Goal: Transaction & Acquisition: Book appointment/travel/reservation

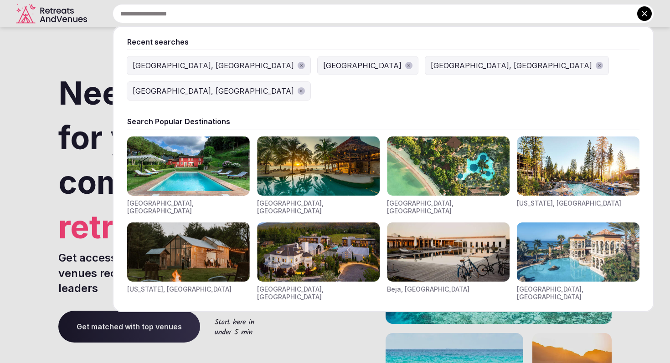
click at [233, 17] on input "text" at bounding box center [383, 13] width 541 height 19
click at [170, 67] on div "[GEOGRAPHIC_DATA], [GEOGRAPHIC_DATA]" at bounding box center [213, 65] width 161 height 11
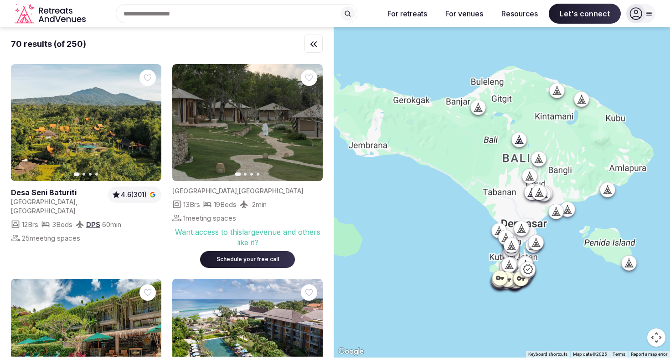
click at [483, 197] on div at bounding box center [501, 192] width 336 height 331
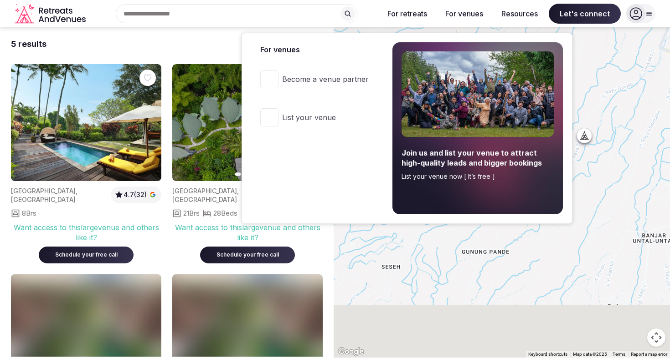
drag, startPoint x: 534, startPoint y: 210, endPoint x: 450, endPoint y: 13, distance: 214.5
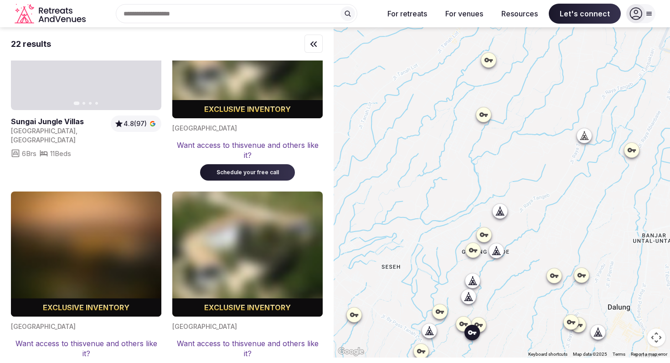
scroll to position [752, 0]
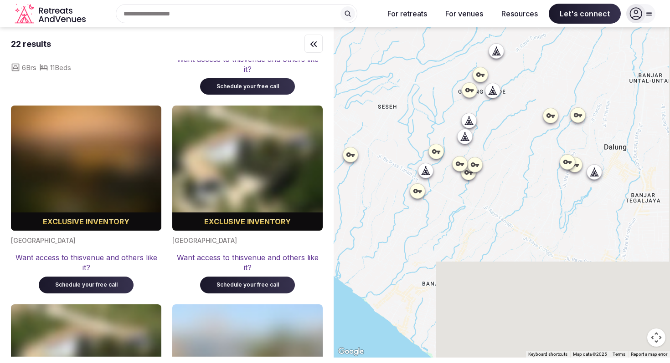
drag, startPoint x: 545, startPoint y: 258, endPoint x: 517, endPoint y: 38, distance: 221.8
click at [517, 38] on div at bounding box center [501, 192] width 336 height 331
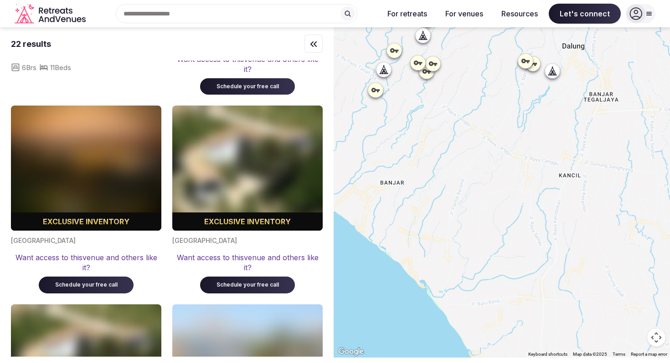
scroll to position [0, 0]
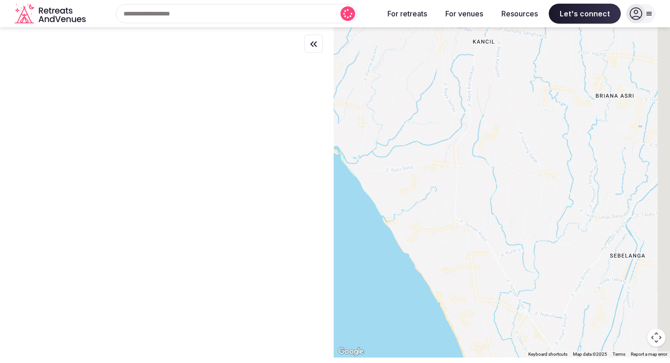
drag, startPoint x: 512, startPoint y: 251, endPoint x: 423, endPoint y: 113, distance: 163.5
click at [423, 113] on div at bounding box center [501, 192] width 336 height 331
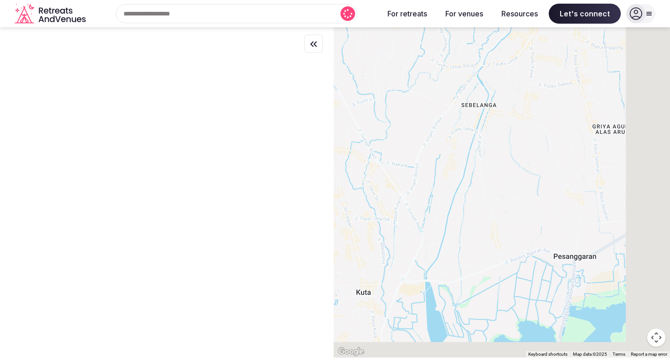
drag, startPoint x: 546, startPoint y: 235, endPoint x: 401, endPoint y: 81, distance: 211.1
click at [401, 81] on div at bounding box center [501, 192] width 336 height 331
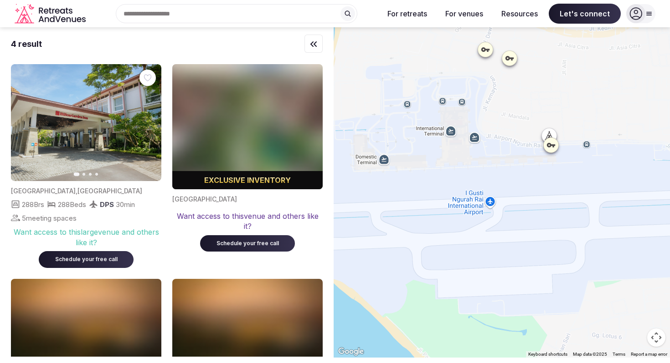
click at [225, 18] on input "text" at bounding box center [236, 13] width 241 height 19
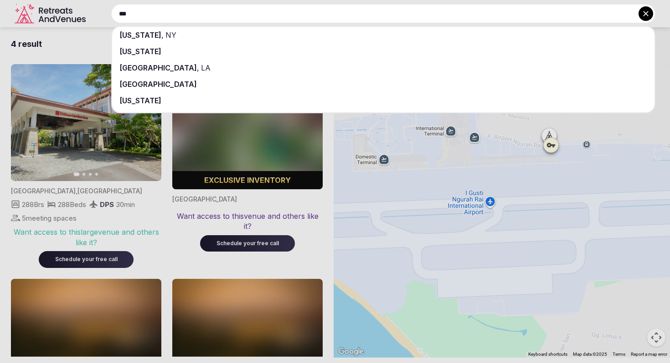
type input "***"
click at [170, 32] on div "[US_STATE] , [GEOGRAPHIC_DATA]" at bounding box center [383, 35] width 542 height 16
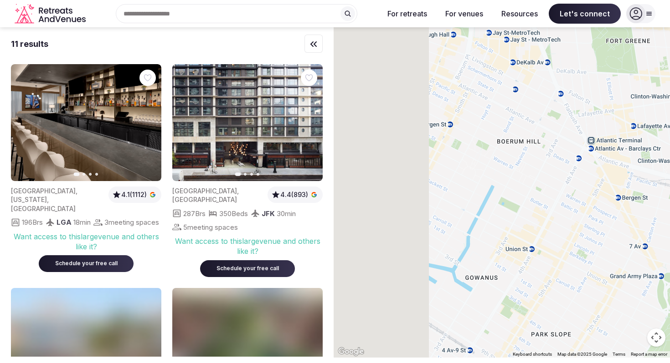
drag, startPoint x: 517, startPoint y: 234, endPoint x: 665, endPoint y: 270, distance: 152.8
click at [667, 270] on div at bounding box center [501, 192] width 336 height 331
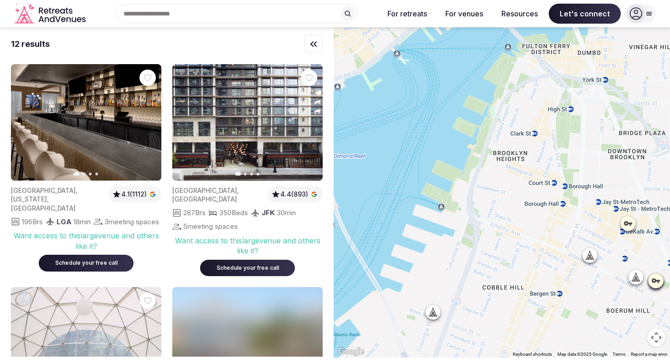
drag, startPoint x: 499, startPoint y: 154, endPoint x: 578, endPoint y: 317, distance: 181.7
click at [578, 317] on div at bounding box center [501, 192] width 336 height 331
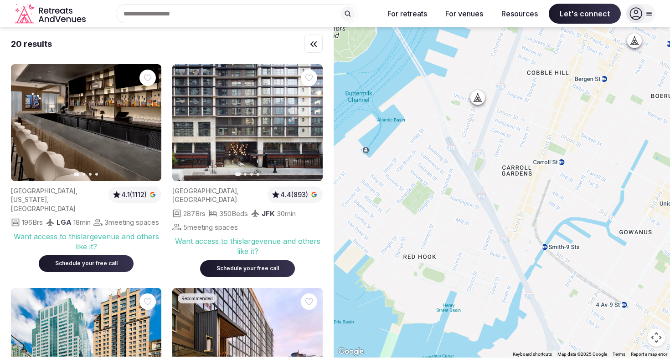
drag, startPoint x: 465, startPoint y: 278, endPoint x: 508, endPoint y: 59, distance: 223.4
click at [508, 59] on div at bounding box center [501, 192] width 336 height 331
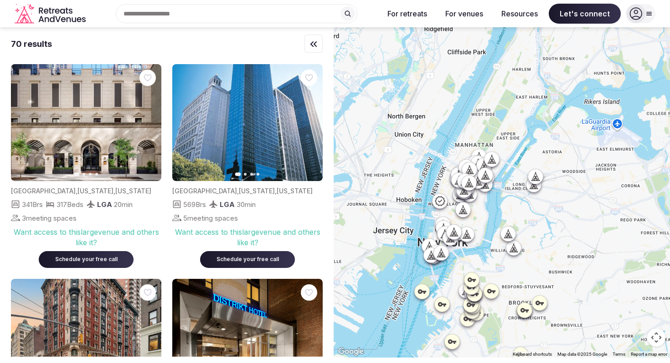
drag, startPoint x: 478, startPoint y: 96, endPoint x: 428, endPoint y: 224, distance: 137.2
click at [428, 224] on div at bounding box center [501, 192] width 336 height 331
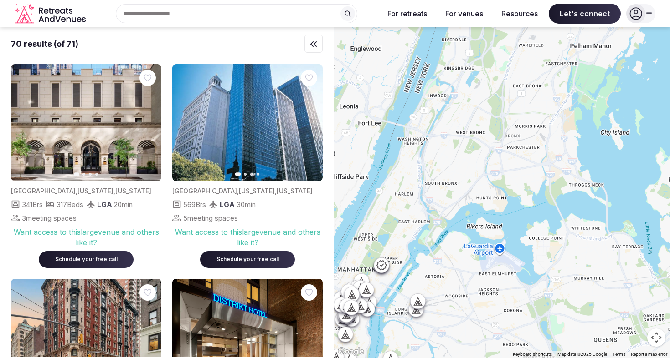
drag, startPoint x: 517, startPoint y: 149, endPoint x: 406, endPoint y: 261, distance: 156.9
click at [406, 260] on div at bounding box center [501, 192] width 336 height 331
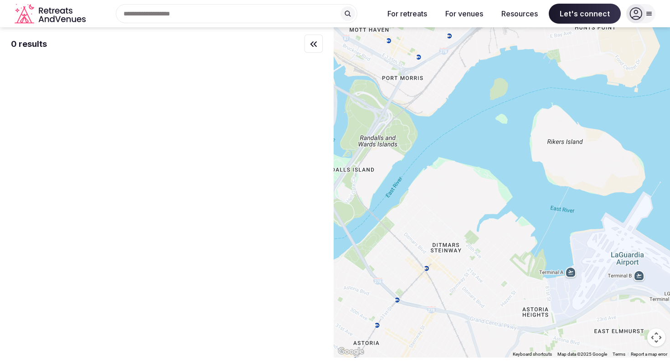
drag, startPoint x: 479, startPoint y: 278, endPoint x: 439, endPoint y: 301, distance: 45.9
click at [439, 301] on div at bounding box center [501, 192] width 336 height 331
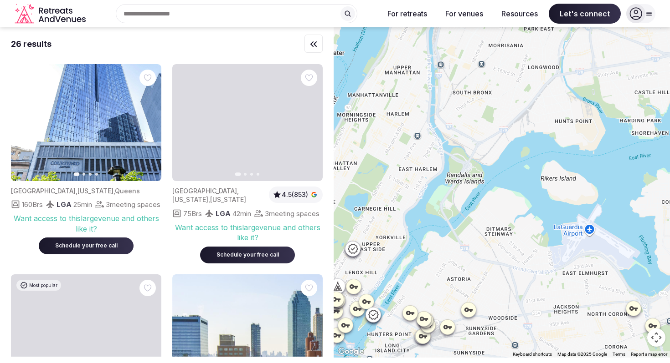
drag, startPoint x: 471, startPoint y: 209, endPoint x: 498, endPoint y: 225, distance: 31.5
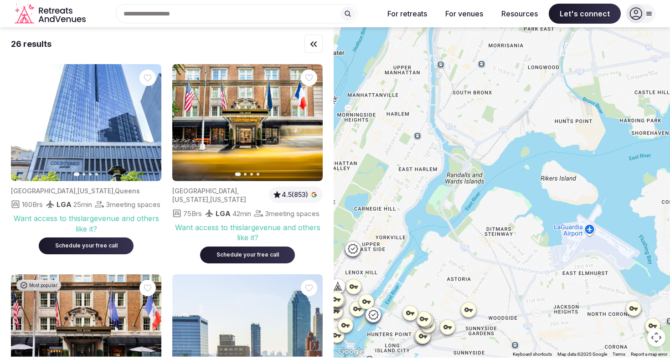
click at [498, 225] on div at bounding box center [501, 192] width 336 height 331
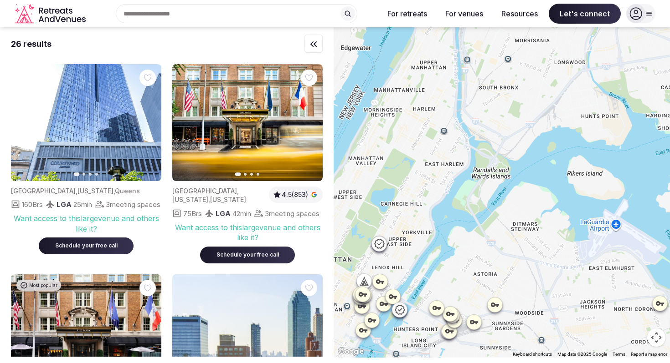
drag, startPoint x: 400, startPoint y: 164, endPoint x: 427, endPoint y: 159, distance: 27.8
click at [427, 159] on div at bounding box center [501, 192] width 336 height 331
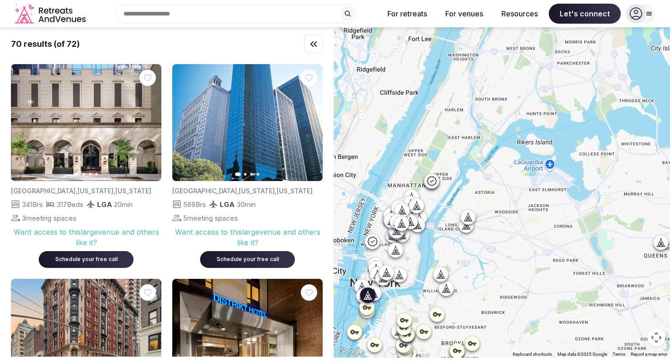
click at [253, 174] on div at bounding box center [247, 174] width 150 height 3
click at [276, 194] on span "[US_STATE]" at bounding box center [294, 191] width 36 height 8
click at [301, 162] on img at bounding box center [247, 122] width 150 height 117
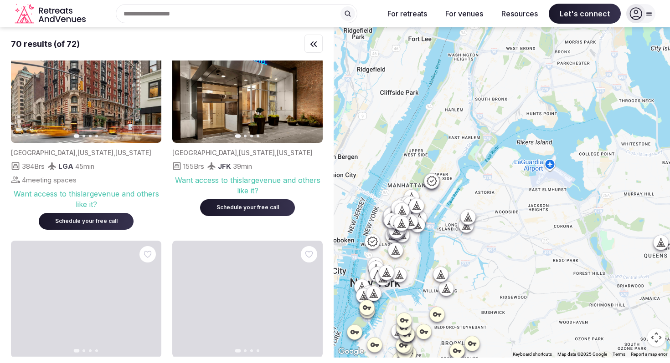
scroll to position [302, 0]
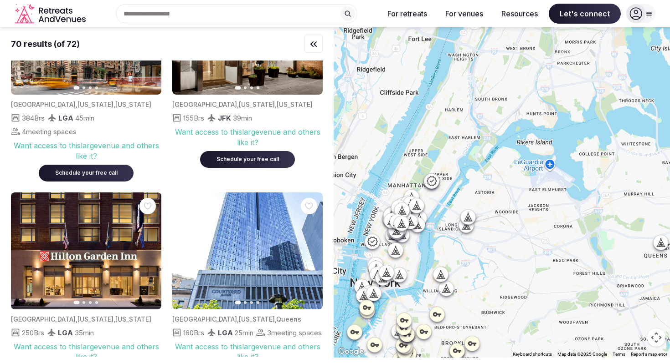
click at [636, 12] on icon at bounding box center [635, 13] width 13 height 13
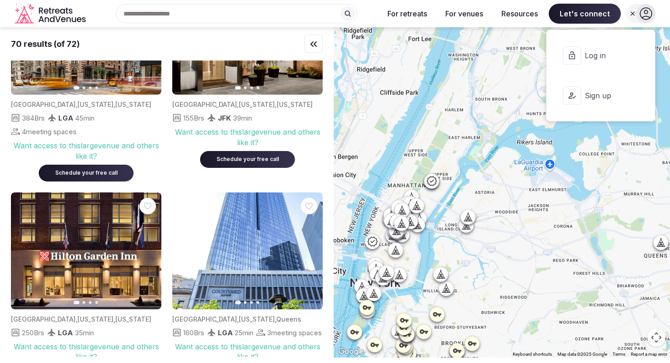
click at [602, 57] on span "Log in" at bounding box center [606, 56] width 44 height 10
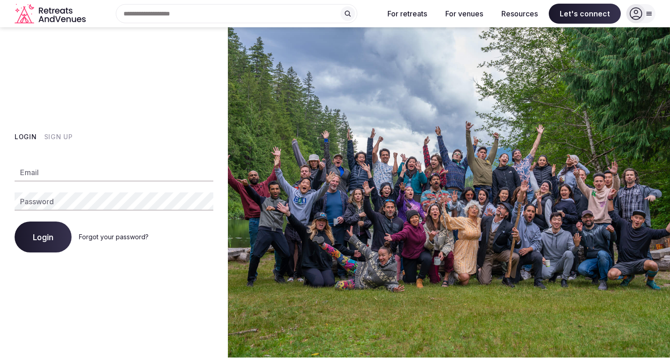
type input "**********"
click at [42, 239] on span "Login" at bounding box center [43, 237] width 20 height 9
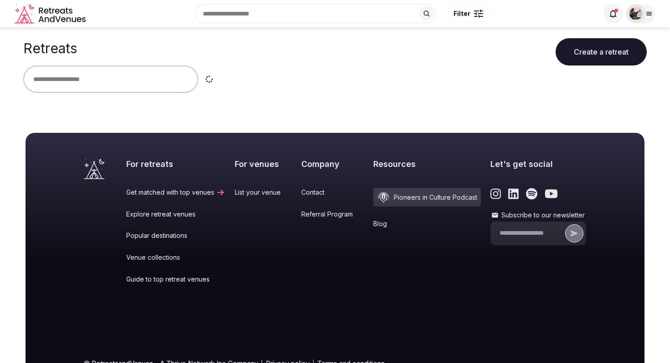
click at [235, 88] on div at bounding box center [334, 79] width 623 height 27
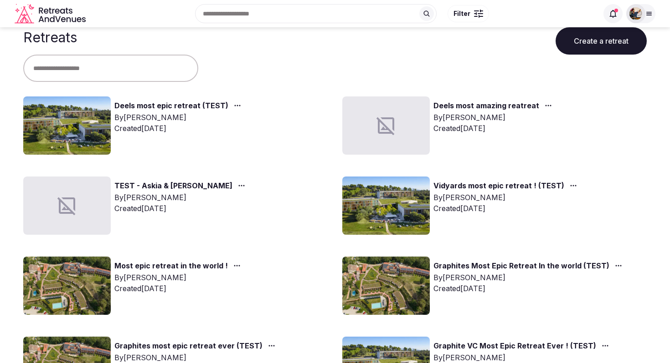
scroll to position [21, 0]
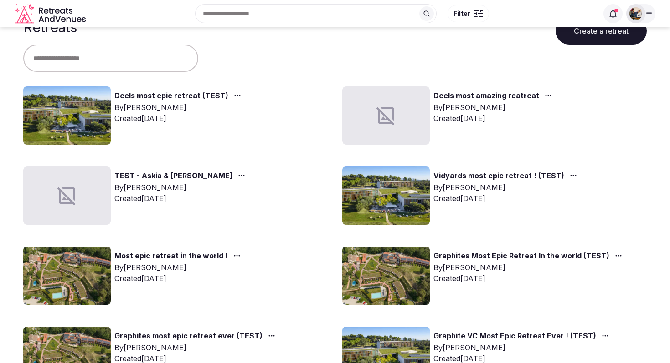
click at [205, 111] on div "By Cory Sivell" at bounding box center [179, 107] width 130 height 11
click at [466, 178] on link "Vidyards most epic retreat ! (TEST)" at bounding box center [498, 176] width 131 height 12
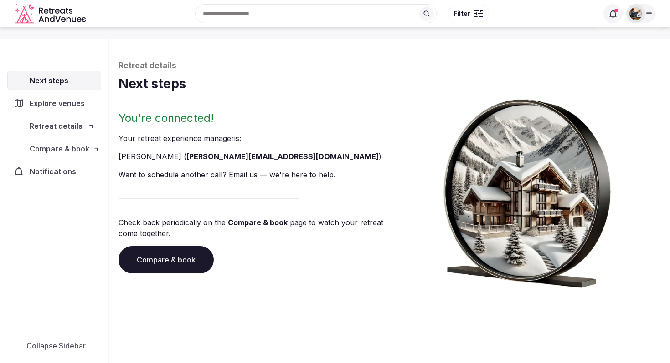
scroll to position [27, 0]
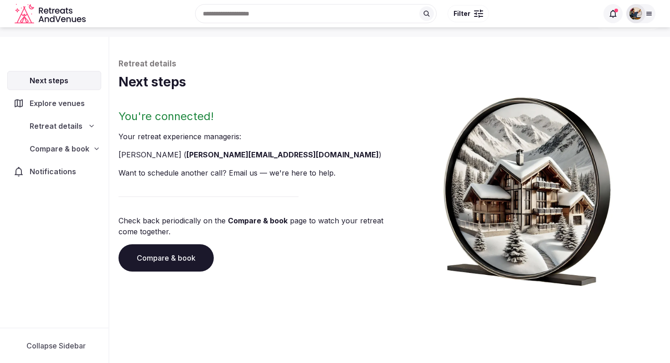
click at [62, 153] on span "Compare & book" at bounding box center [60, 148] width 60 height 11
click at [75, 148] on span "Compare & book" at bounding box center [59, 148] width 59 height 11
click at [75, 148] on span "Compare & book" at bounding box center [60, 148] width 60 height 11
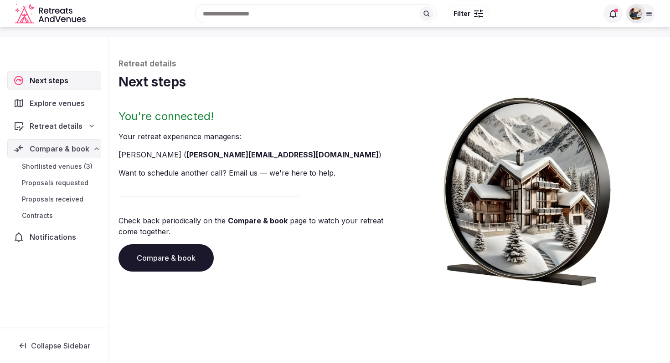
click at [67, 167] on span "Shortlisted venues (3)" at bounding box center [57, 166] width 71 height 9
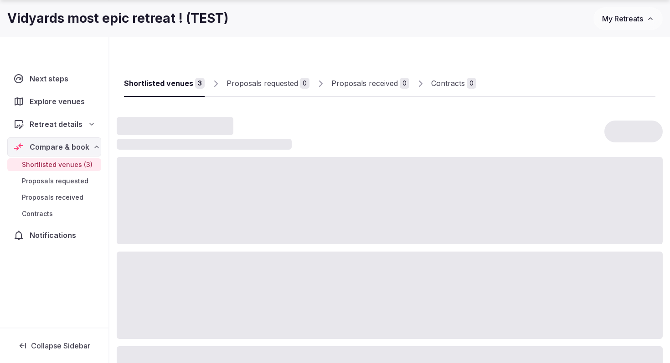
scroll to position [47, 0]
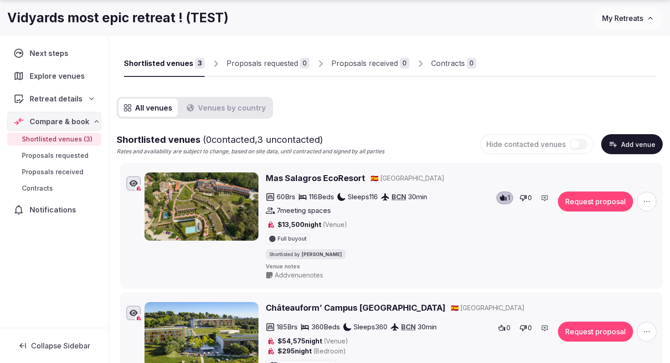
click at [310, 177] on h2 "Mas Salagros EcoResort" at bounding box center [315, 178] width 99 height 11
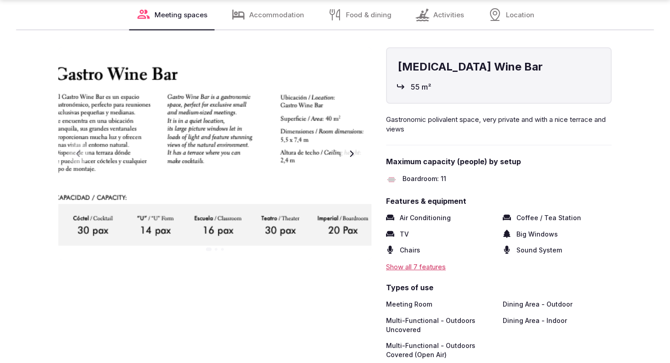
scroll to position [2162, 0]
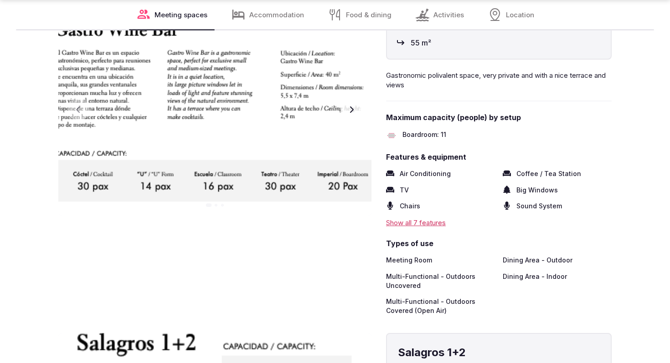
click at [354, 109] on icon "button" at bounding box center [351, 109] width 7 height 7
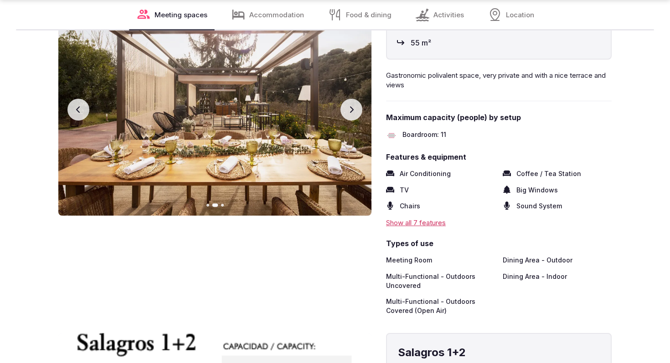
click at [354, 108] on icon "button" at bounding box center [351, 109] width 7 height 7
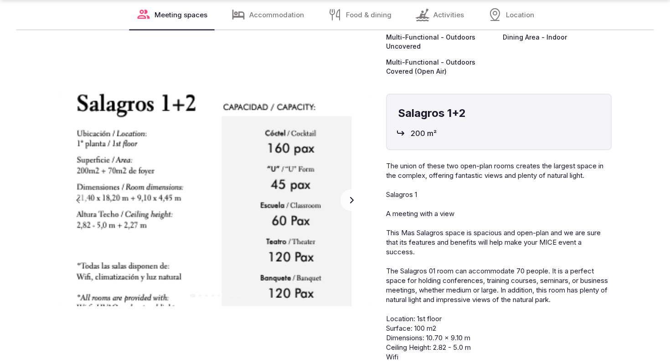
scroll to position [2429, 0]
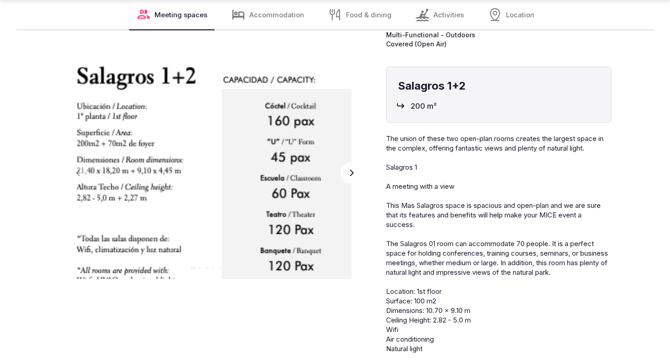
click at [351, 171] on icon "button" at bounding box center [352, 173] width 4 height 6
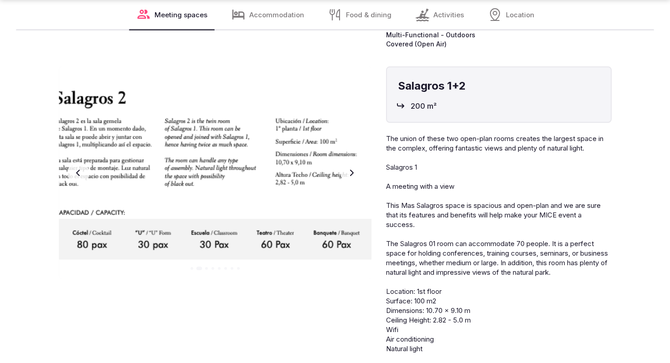
click at [351, 171] on icon "button" at bounding box center [352, 173] width 4 height 6
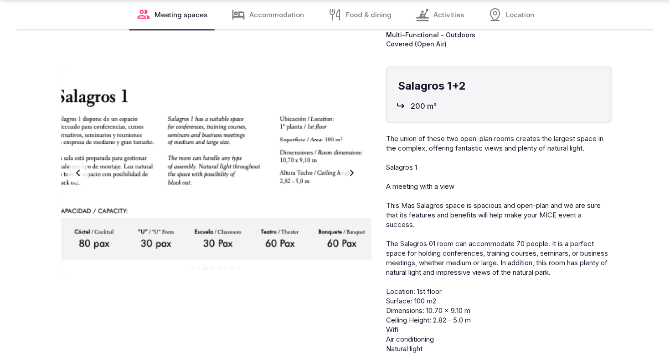
click at [351, 171] on icon "button" at bounding box center [352, 173] width 4 height 6
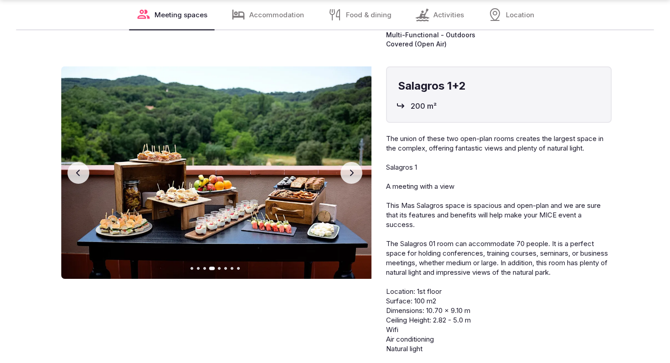
click at [351, 171] on icon "button" at bounding box center [352, 173] width 4 height 6
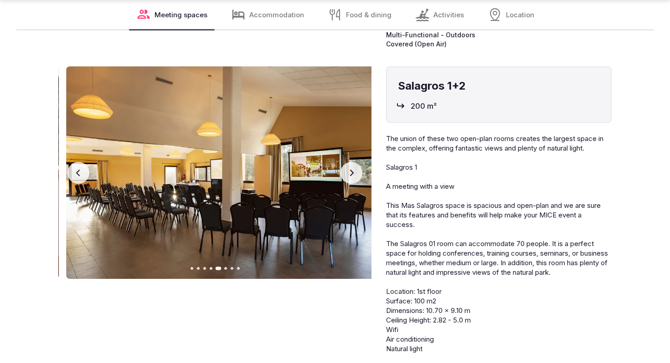
click at [351, 171] on icon "button" at bounding box center [352, 173] width 4 height 6
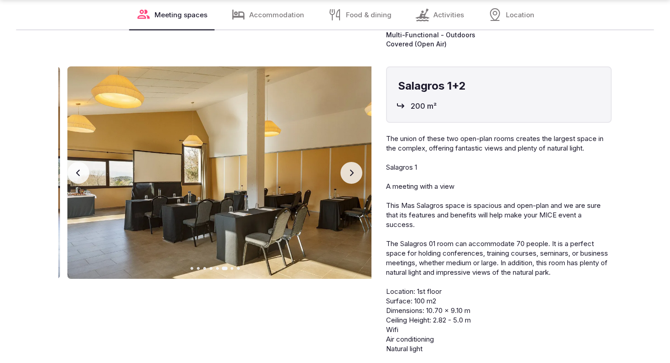
click at [351, 171] on icon "button" at bounding box center [352, 173] width 4 height 6
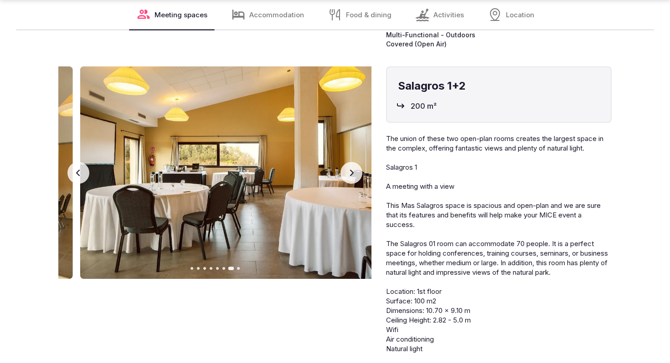
click at [351, 171] on icon "button" at bounding box center [352, 173] width 4 height 6
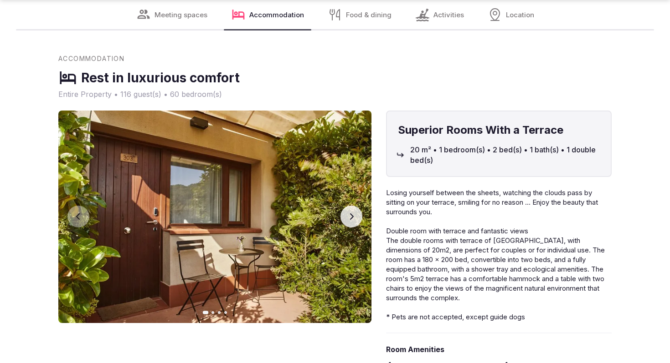
scroll to position [3979, 0]
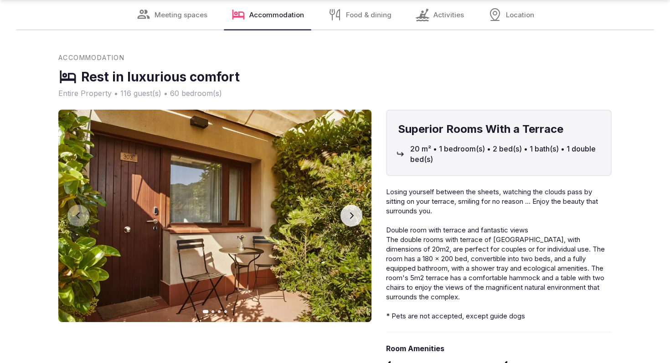
click at [360, 213] on button "Next slide" at bounding box center [351, 216] width 22 height 22
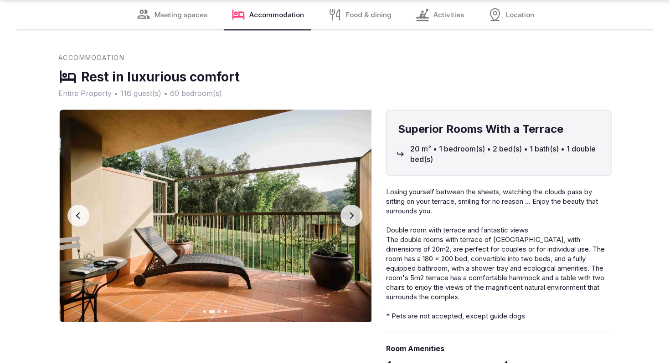
click at [360, 213] on button "Next slide" at bounding box center [351, 216] width 22 height 22
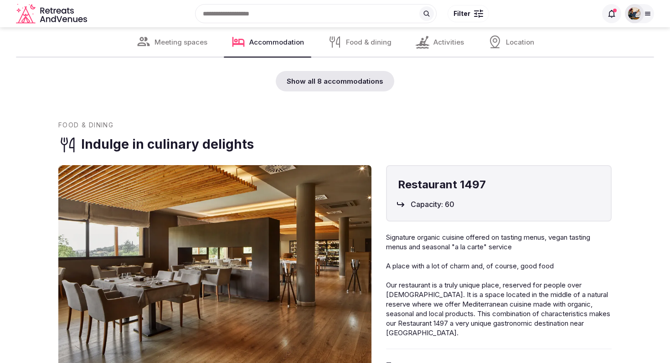
scroll to position [4690, 0]
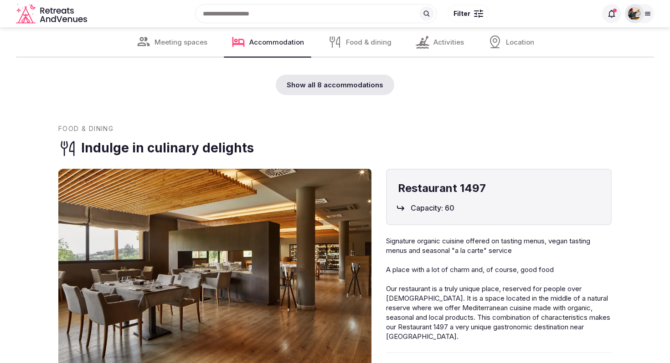
click at [352, 83] on div "Show all 8 accommodations" at bounding box center [335, 85] width 118 height 20
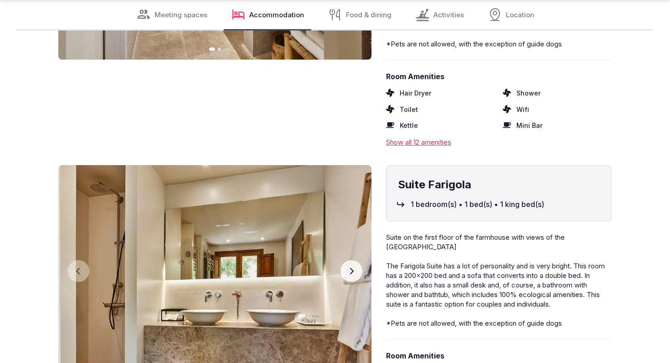
scroll to position [5225, 0]
